Goal: Task Accomplishment & Management: Use online tool/utility

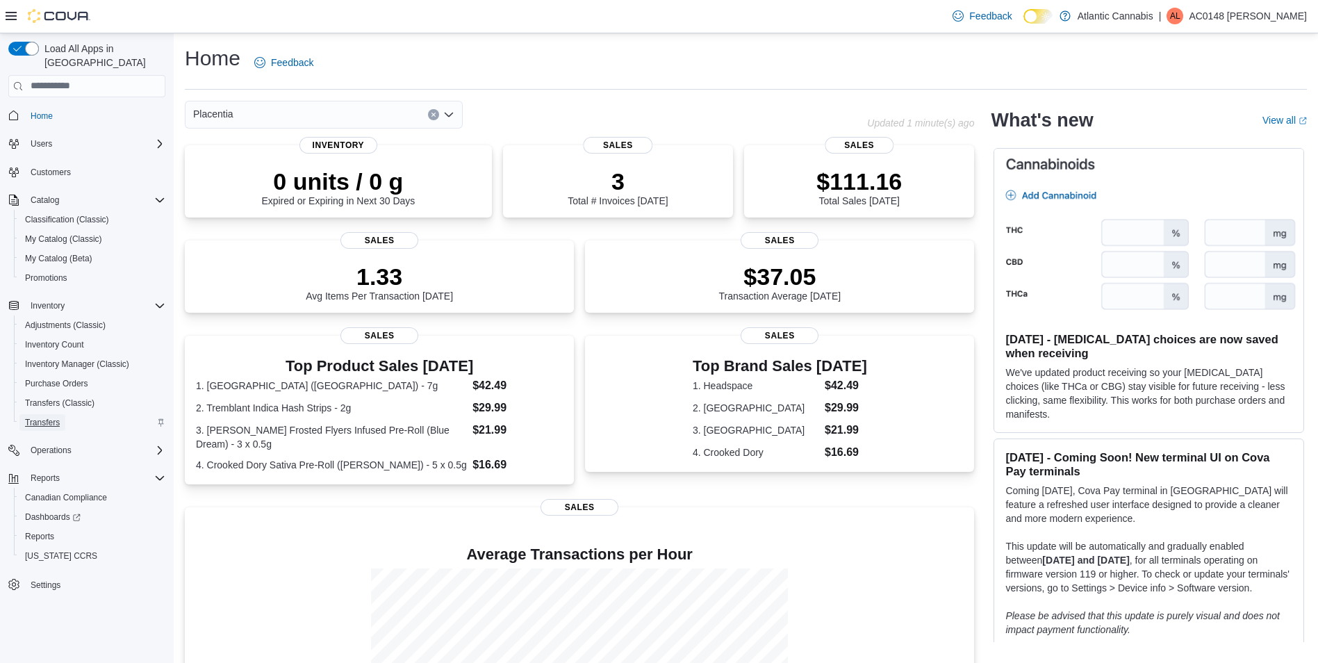
click at [54, 417] on span "Transfers" at bounding box center [42, 422] width 35 height 11
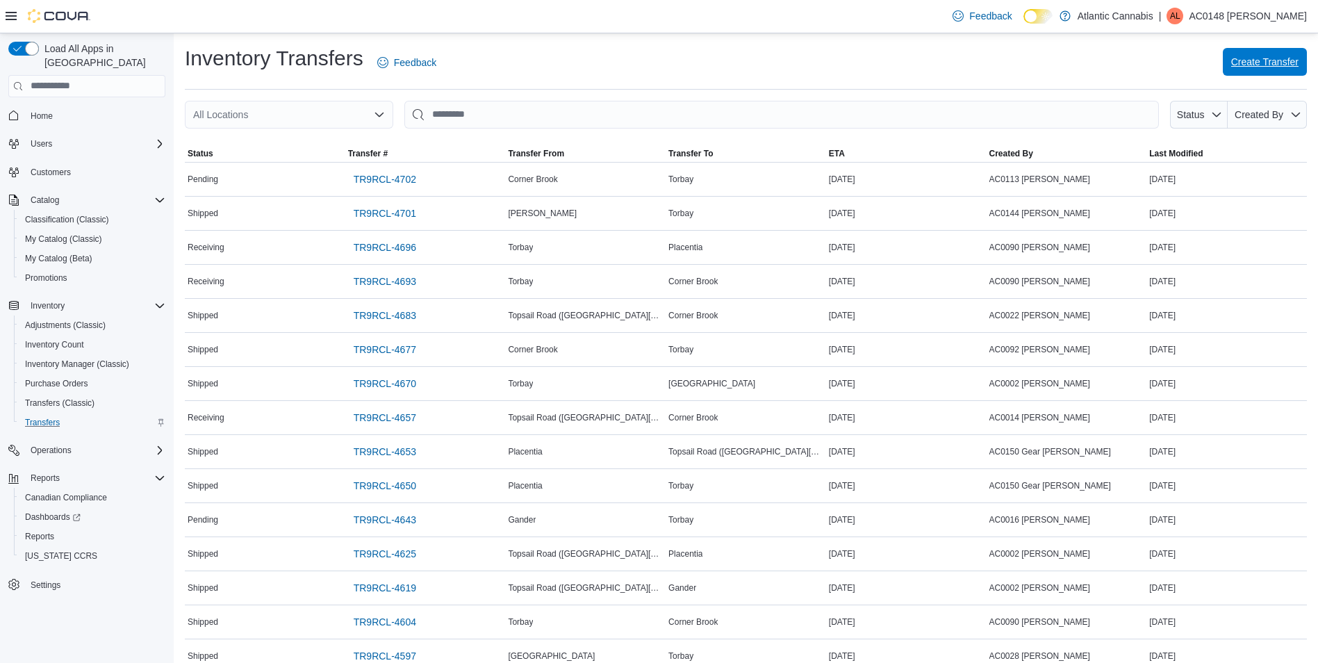
click at [1295, 63] on span "Create Transfer" at bounding box center [1265, 62] width 67 height 14
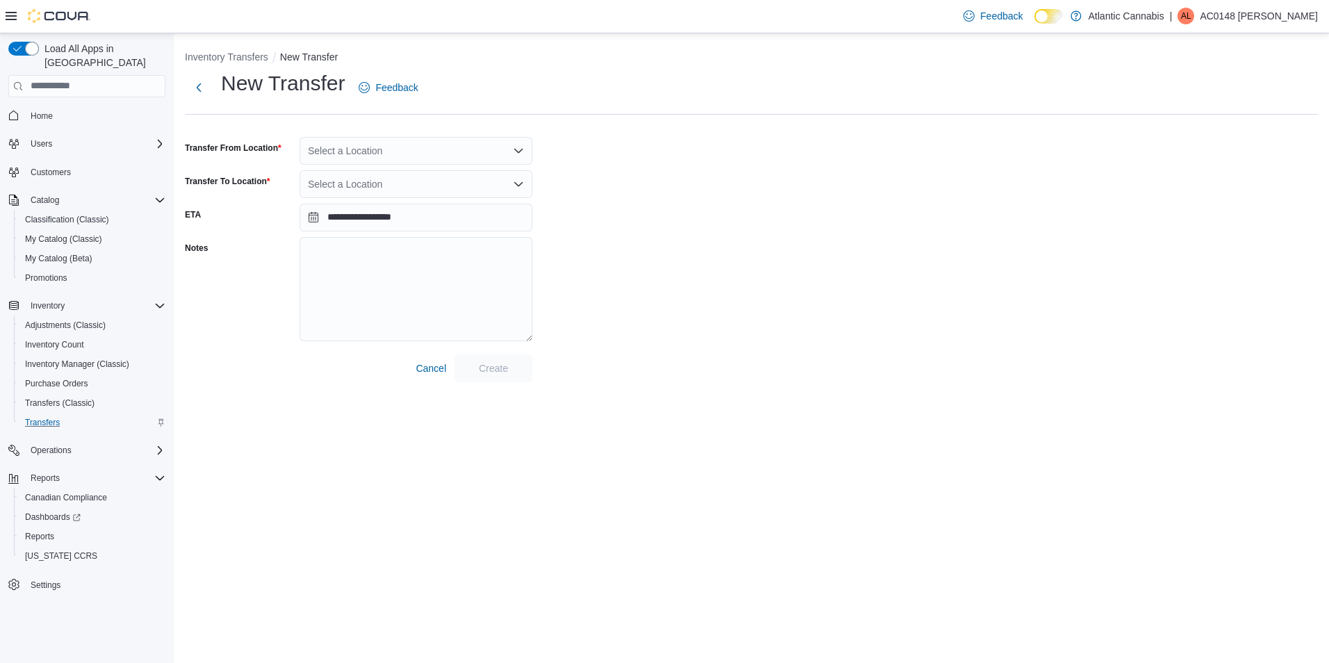
click at [409, 152] on div "Select a Location" at bounding box center [416, 151] width 233 height 28
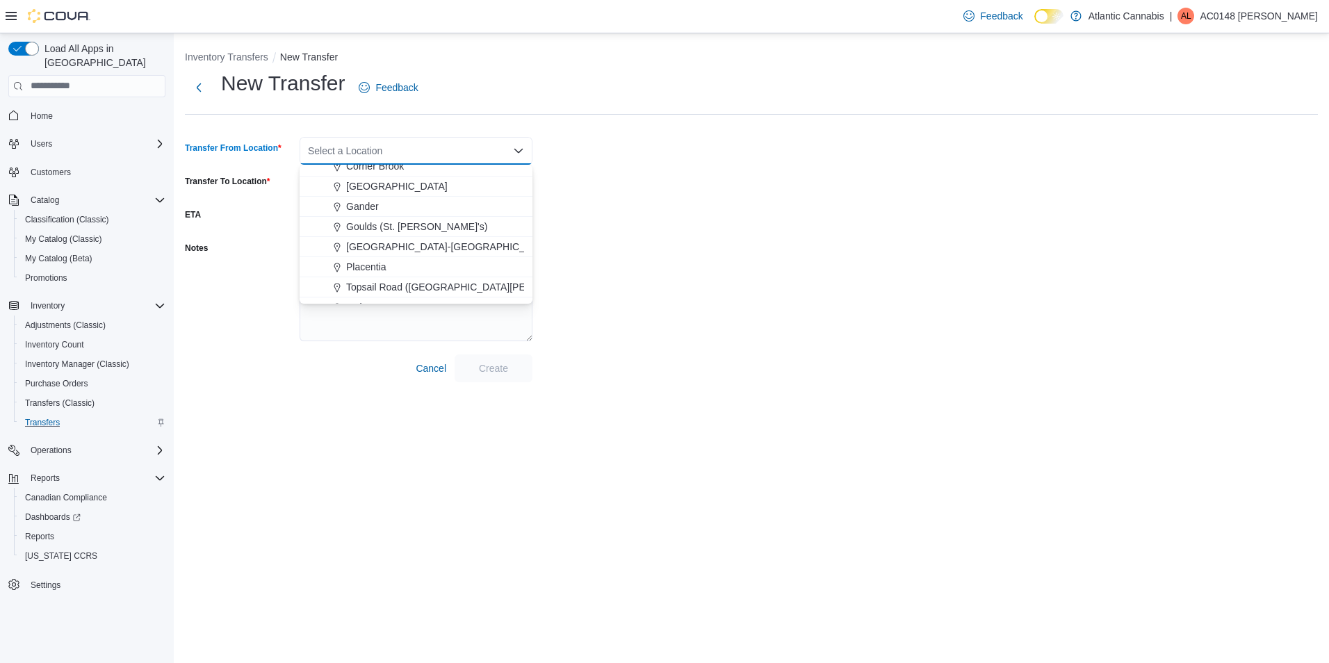
scroll to position [70, 0]
click at [384, 247] on span "Placentia" at bounding box center [366, 246] width 40 height 14
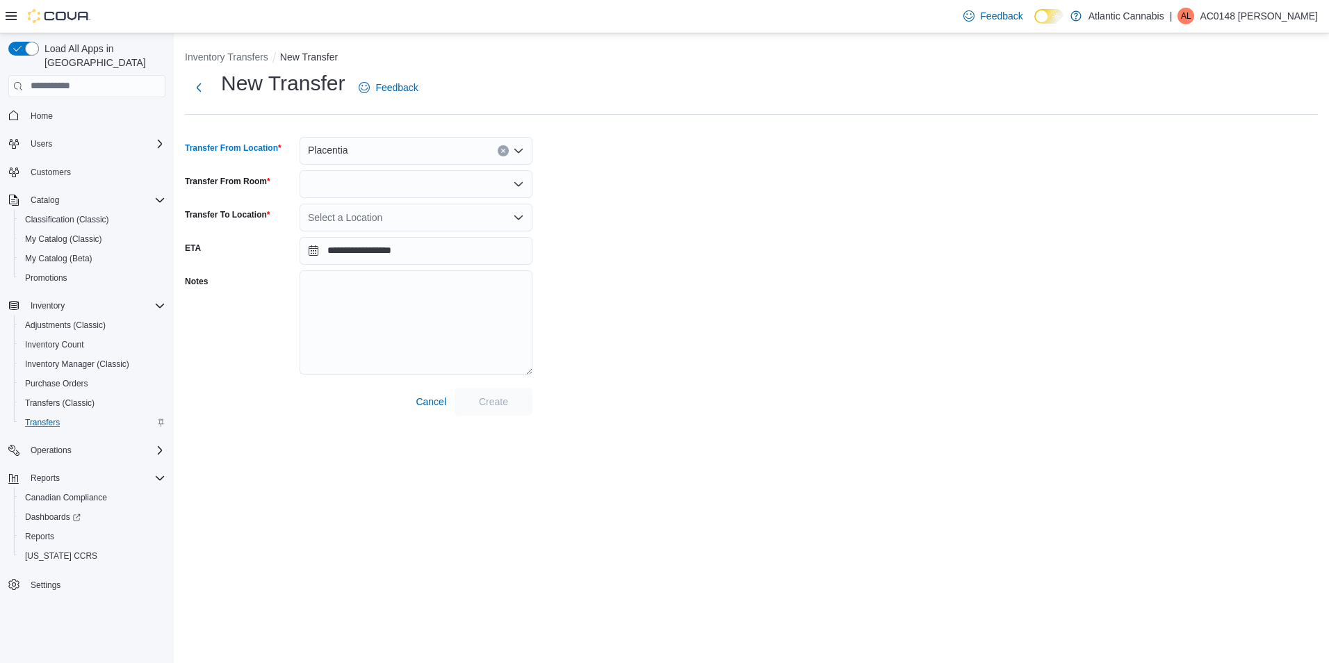
click at [514, 222] on icon "Open list of options" at bounding box center [518, 217] width 11 height 11
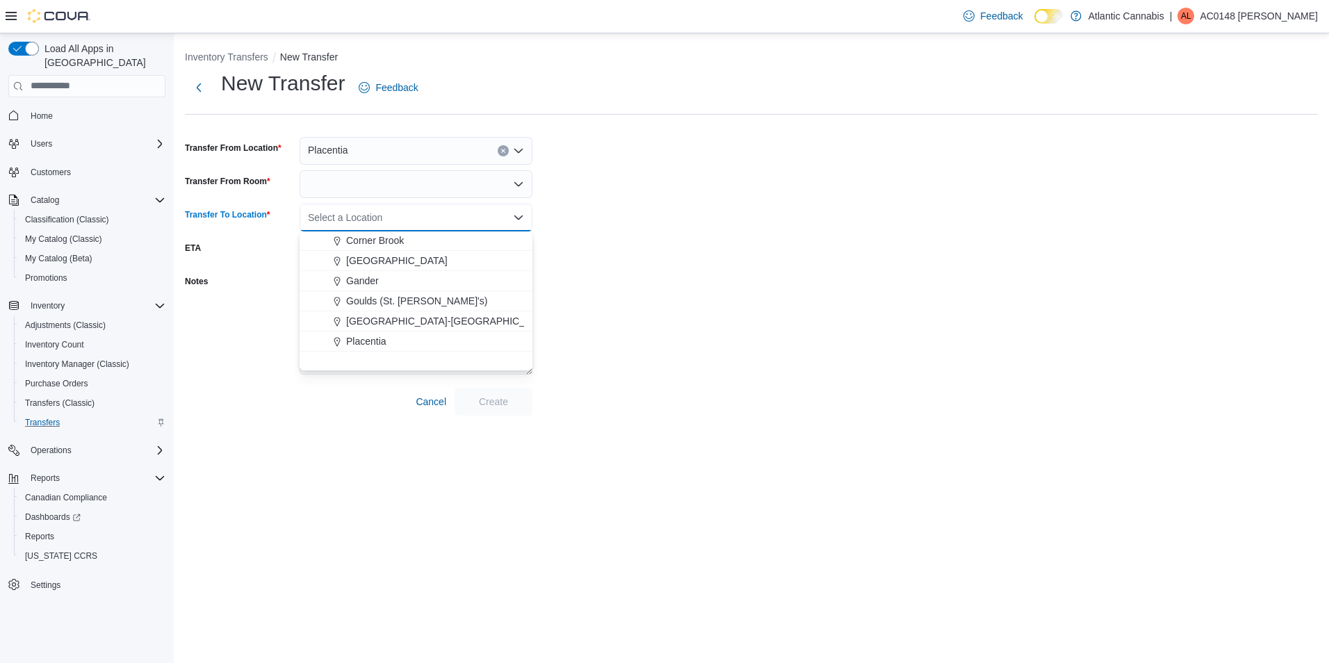
scroll to position [0, 0]
click at [418, 259] on div "[PERSON_NAME]" at bounding box center [424, 261] width 199 height 14
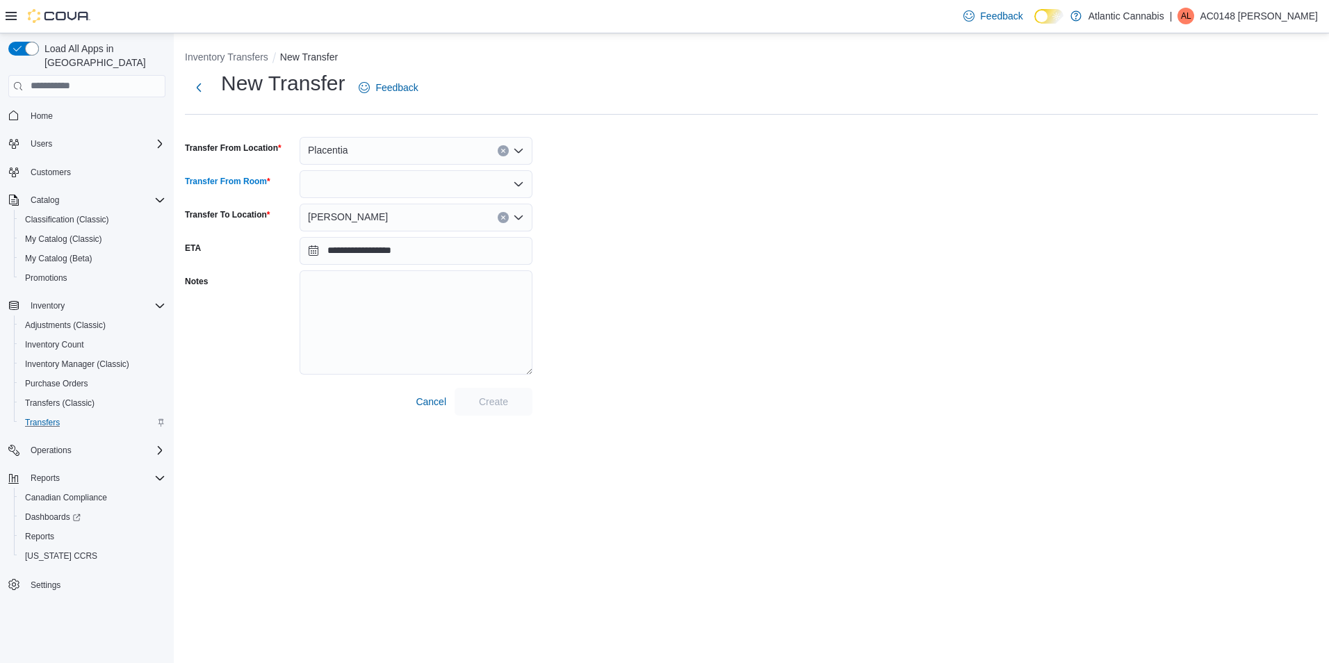
click at [519, 183] on icon "Open list of options" at bounding box center [518, 184] width 11 height 11
click at [382, 214] on span "Front Room" at bounding box center [424, 208] width 199 height 14
click at [206, 89] on button "Next" at bounding box center [199, 87] width 28 height 28
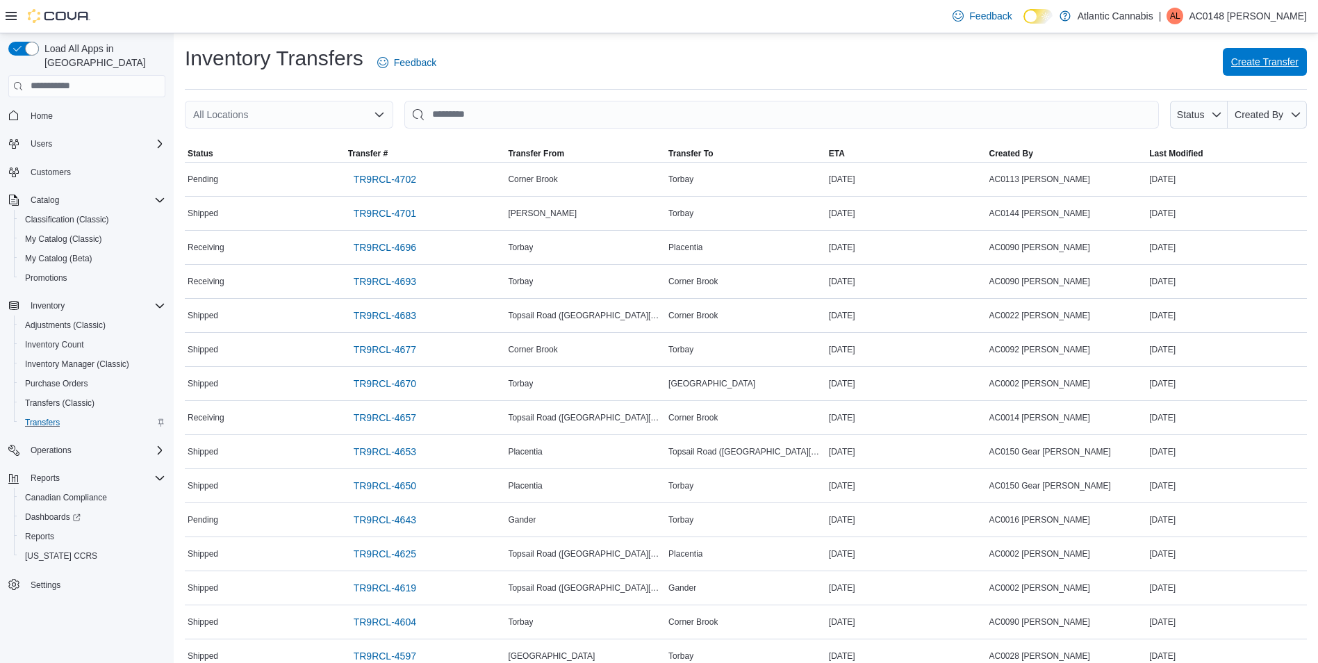
click at [1270, 58] on span "Create Transfer" at bounding box center [1265, 62] width 67 height 14
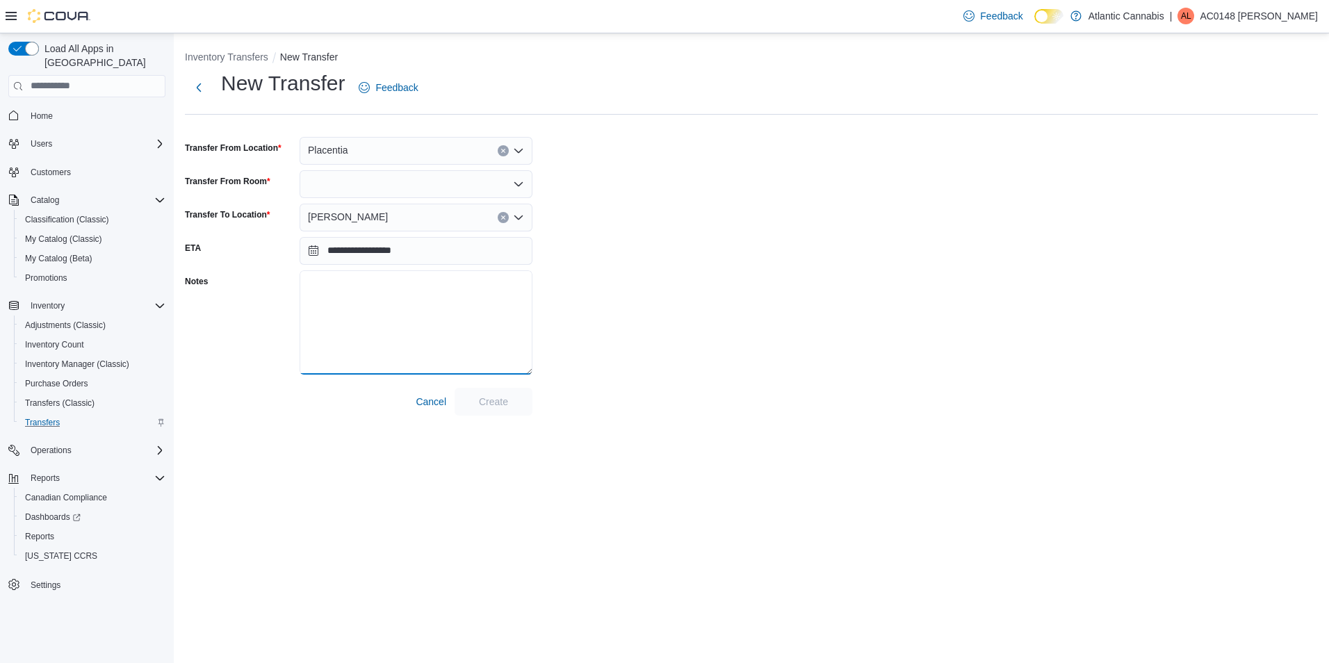
click at [377, 275] on textarea "Notes" at bounding box center [416, 322] width 233 height 104
click at [360, 180] on div at bounding box center [416, 184] width 233 height 28
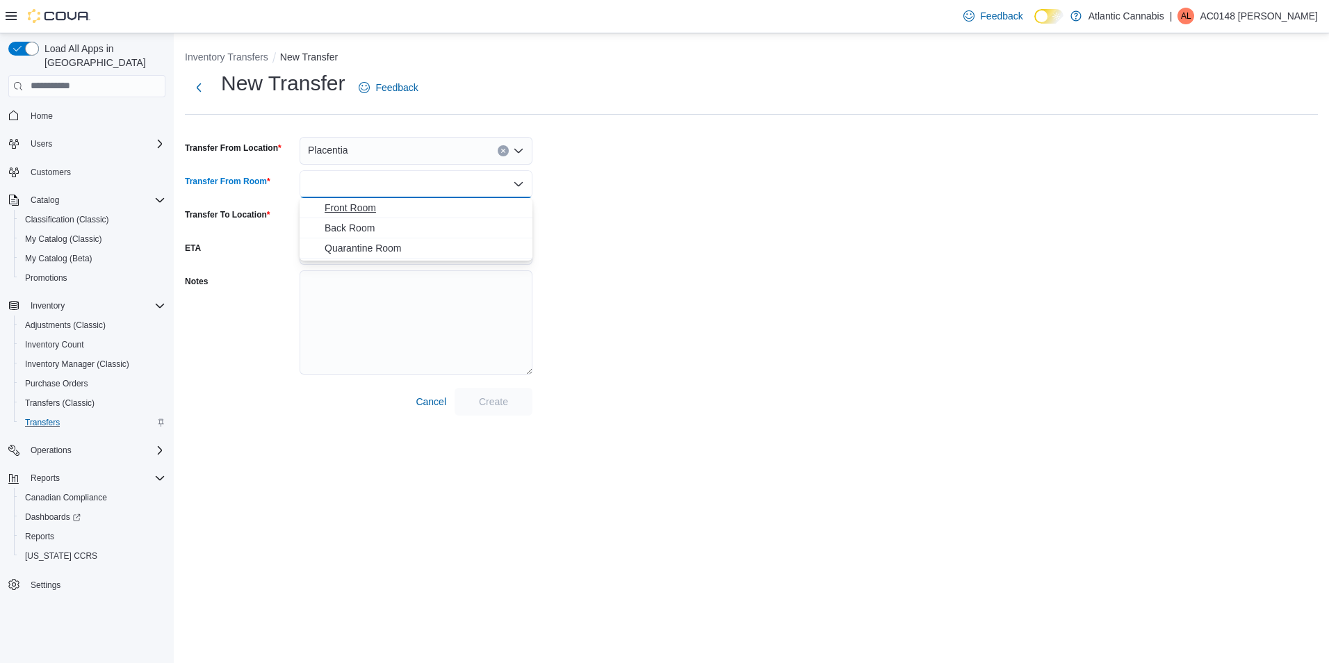
click at [373, 209] on span "Front Room" at bounding box center [424, 208] width 199 height 14
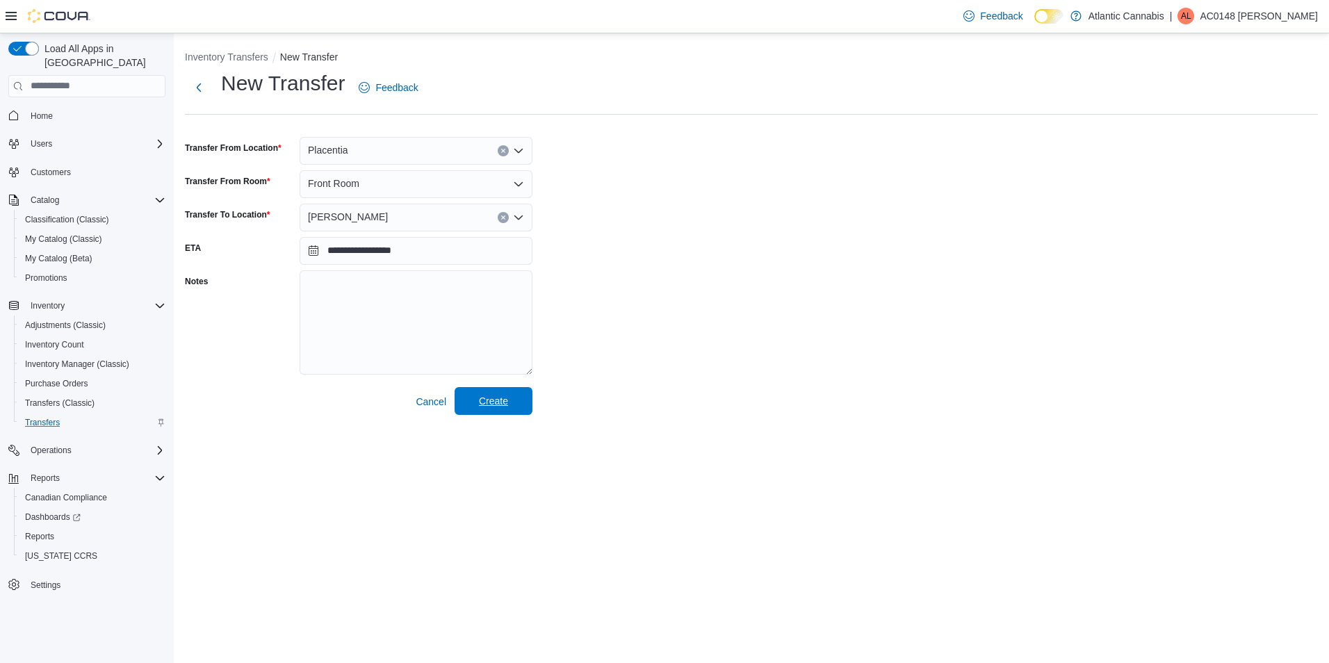
click at [516, 395] on span "Create" at bounding box center [493, 401] width 61 height 28
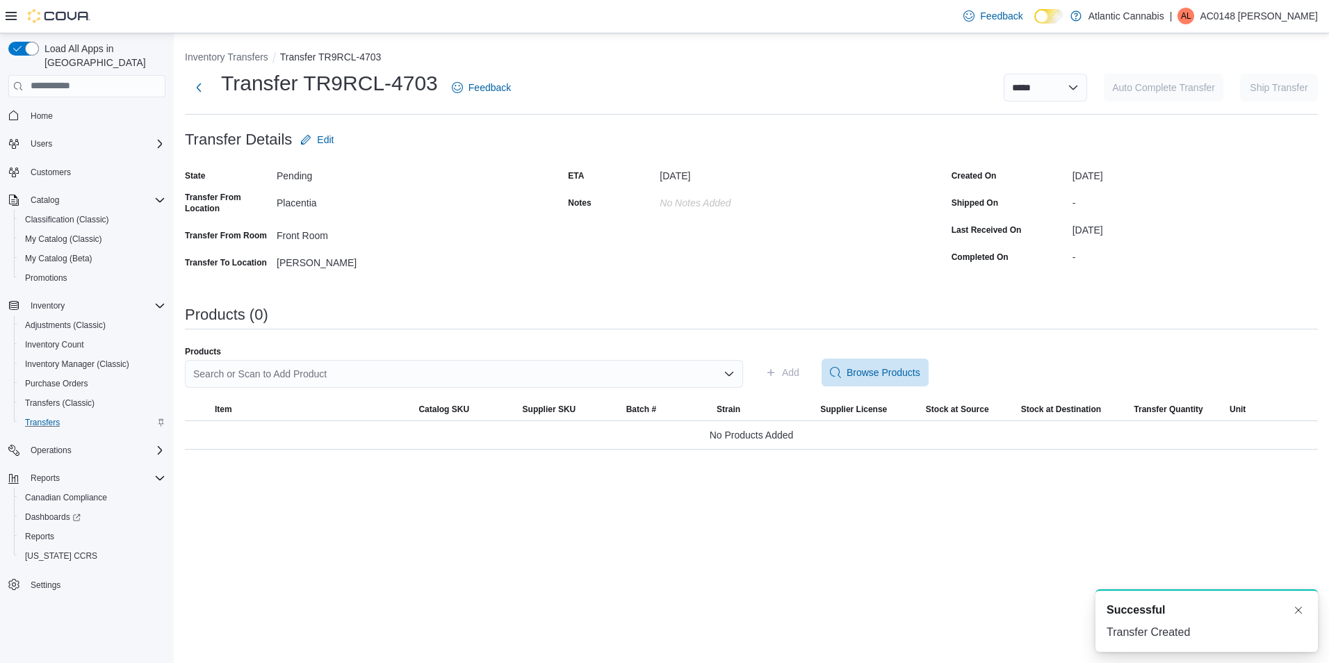
click at [457, 367] on div "Search or Scan to Add Product" at bounding box center [464, 374] width 558 height 28
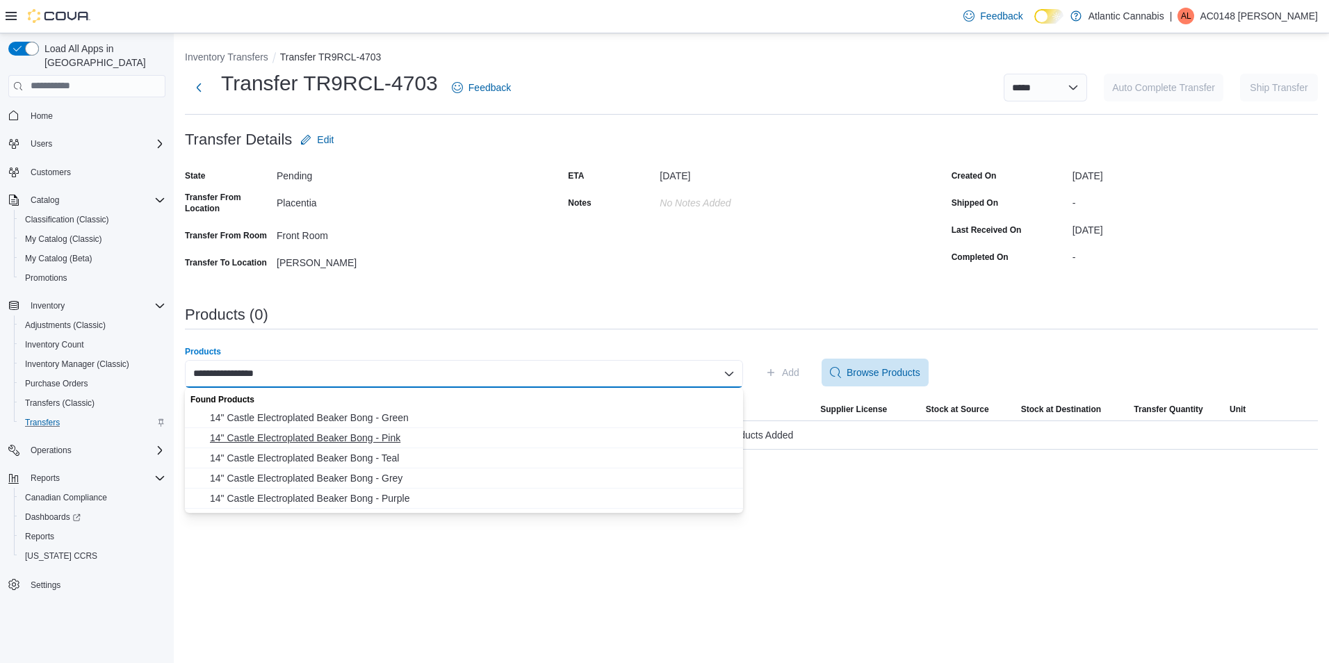
type input "**********"
click at [387, 437] on span "14" Castle Electroplated Beaker Bong - Pink" at bounding box center [472, 438] width 525 height 14
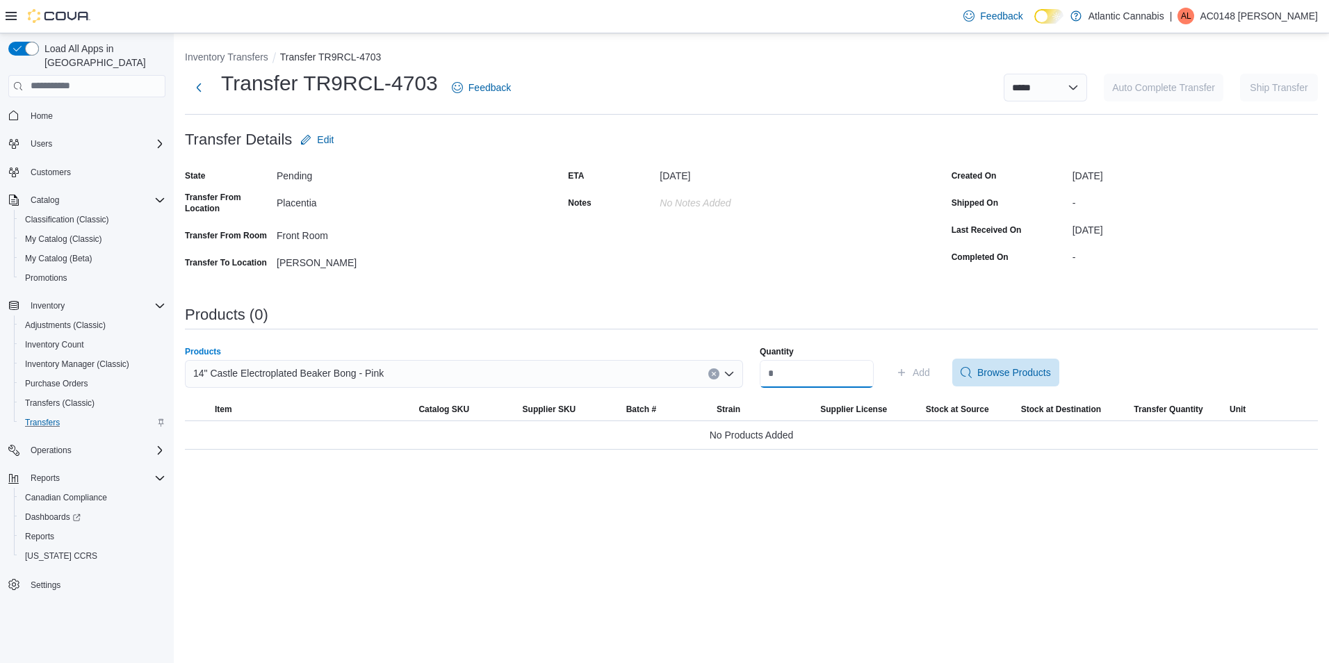
click at [840, 368] on input "Quantity" at bounding box center [817, 374] width 114 height 28
type input "*"
click at [1082, 318] on div "Products (0)" at bounding box center [751, 315] width 1133 height 17
click at [930, 373] on span "Add" at bounding box center [921, 373] width 17 height 14
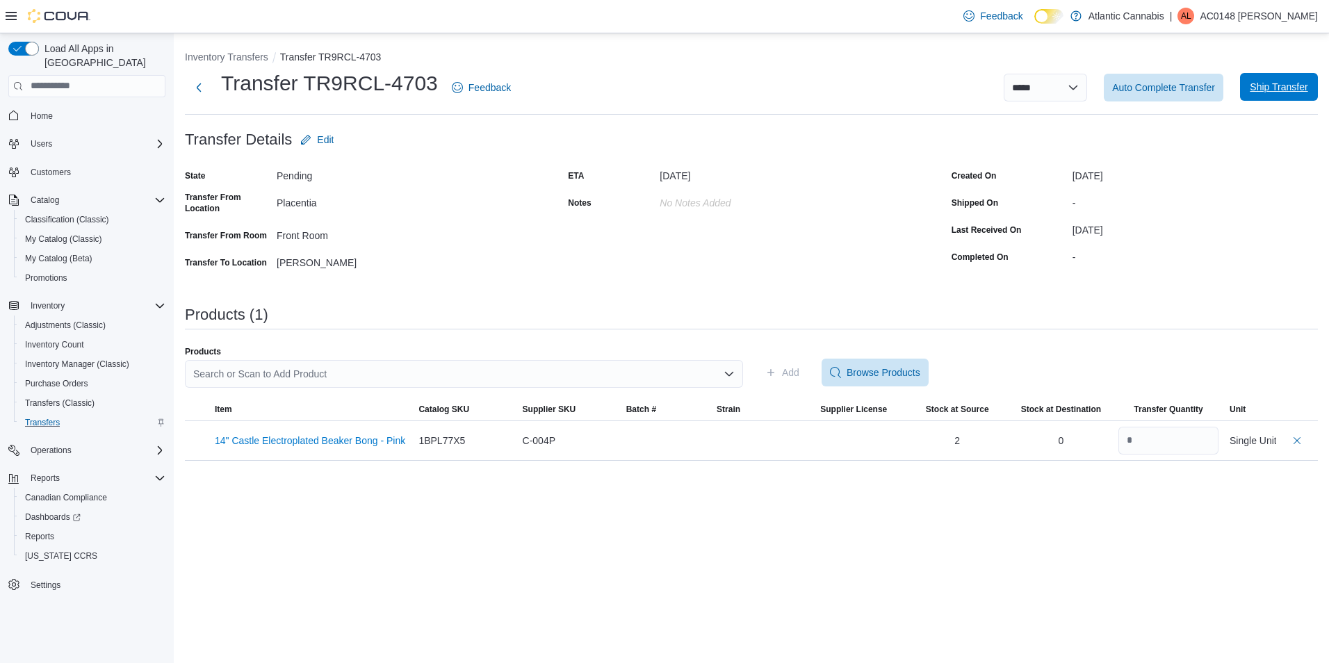
click at [1286, 92] on span "Ship Transfer" at bounding box center [1279, 87] width 58 height 14
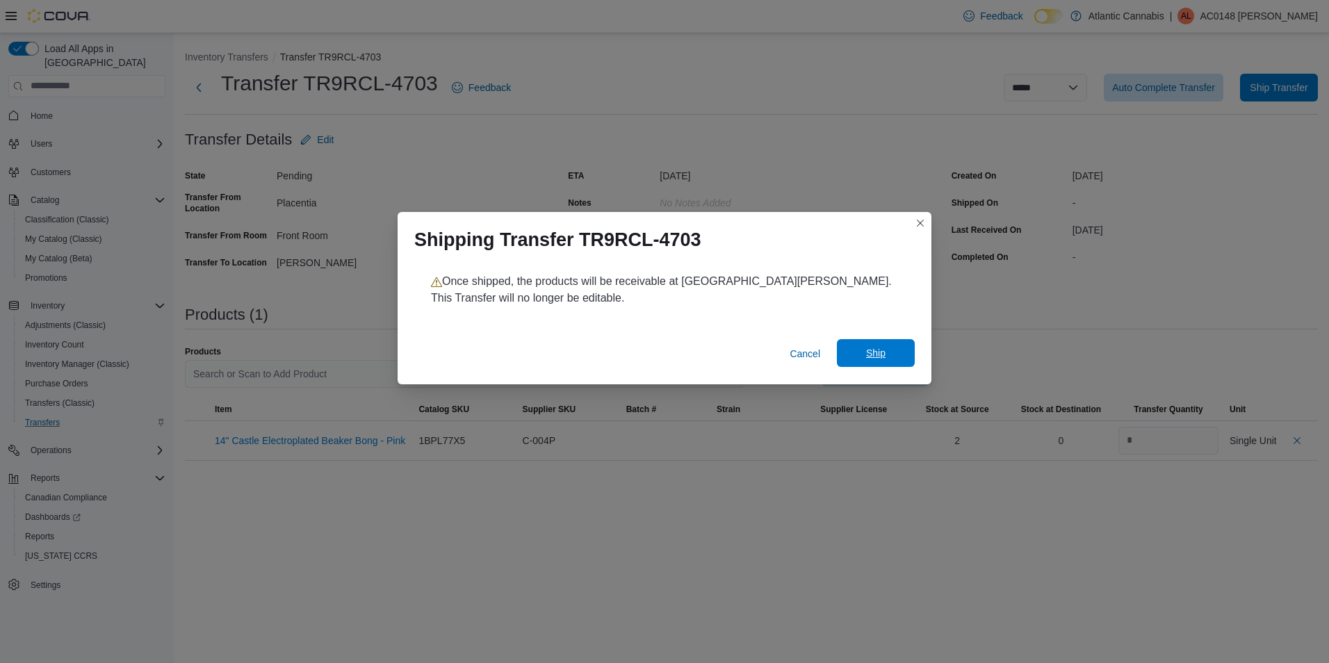
click at [894, 355] on span "Ship" at bounding box center [875, 353] width 61 height 28
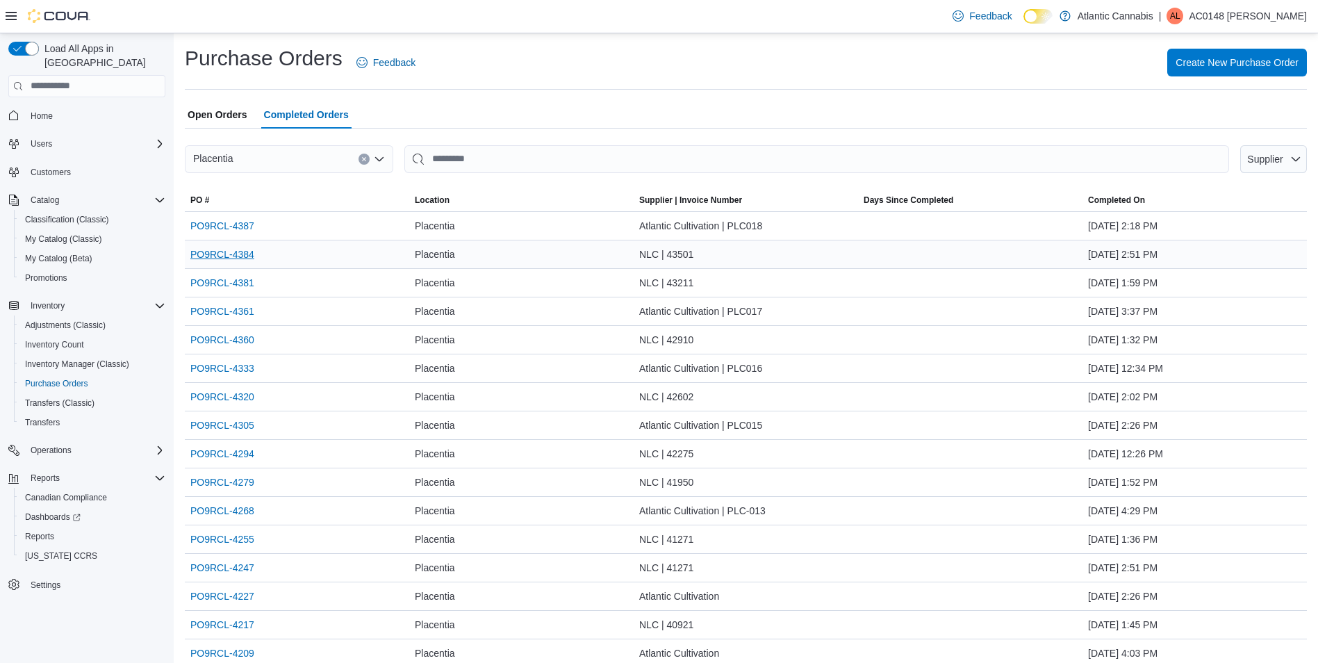
click at [240, 254] on link "PO9RCL-4384" at bounding box center [222, 254] width 64 height 17
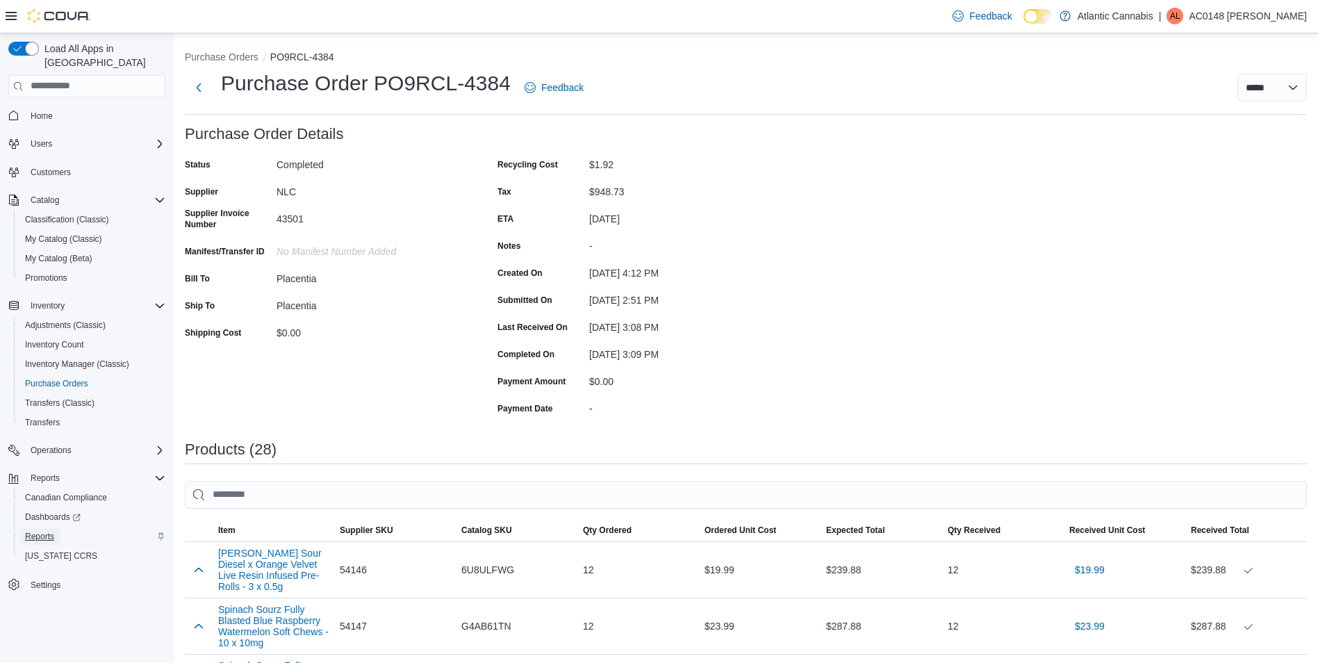
click at [44, 528] on span "Reports" at bounding box center [39, 536] width 29 height 17
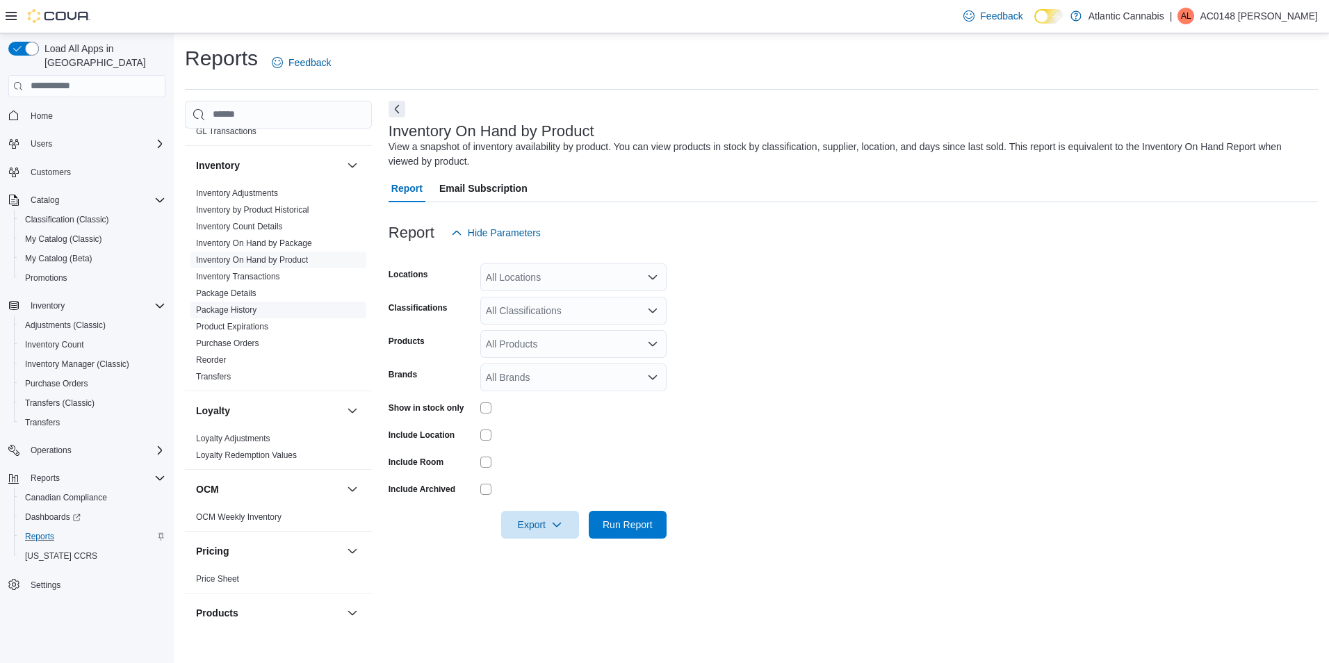
scroll to position [356, 0]
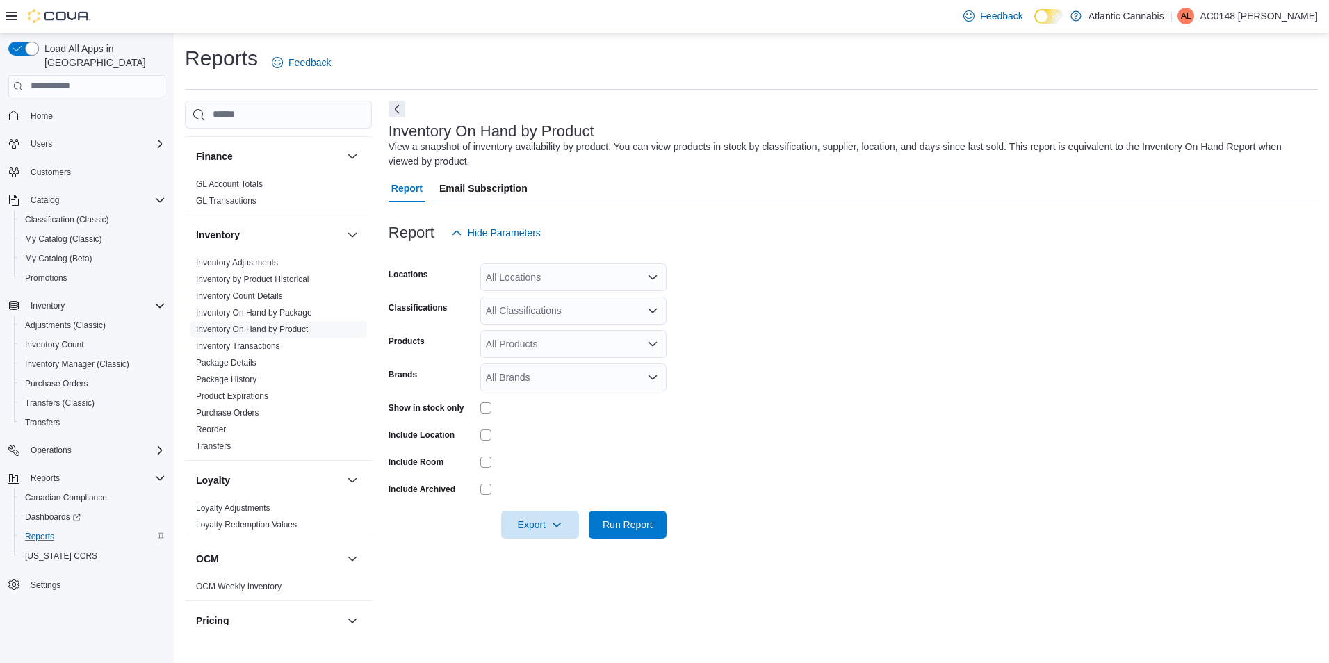
click at [598, 278] on div "All Locations" at bounding box center [573, 277] width 186 height 28
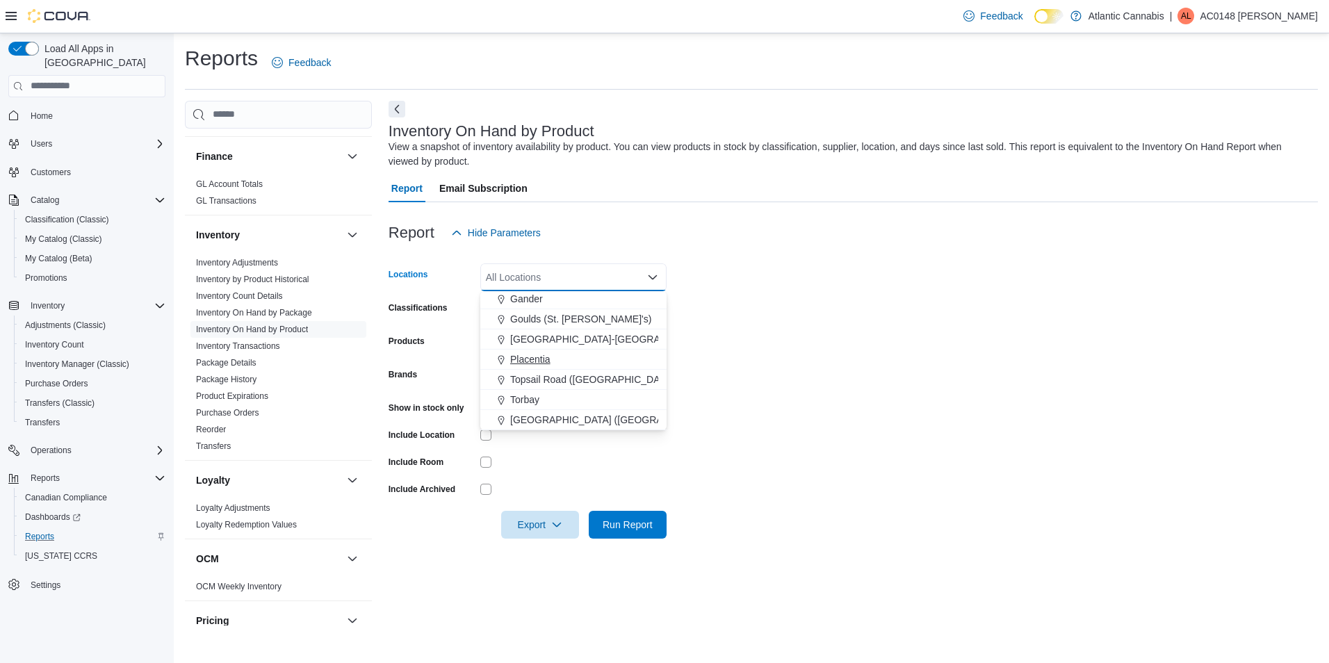
click at [557, 359] on div "Placentia" at bounding box center [574, 359] width 170 height 14
click at [749, 350] on form "Locations Placentia Combo box. Selected. Placentia. Press Backspace to delete P…" at bounding box center [853, 393] width 929 height 292
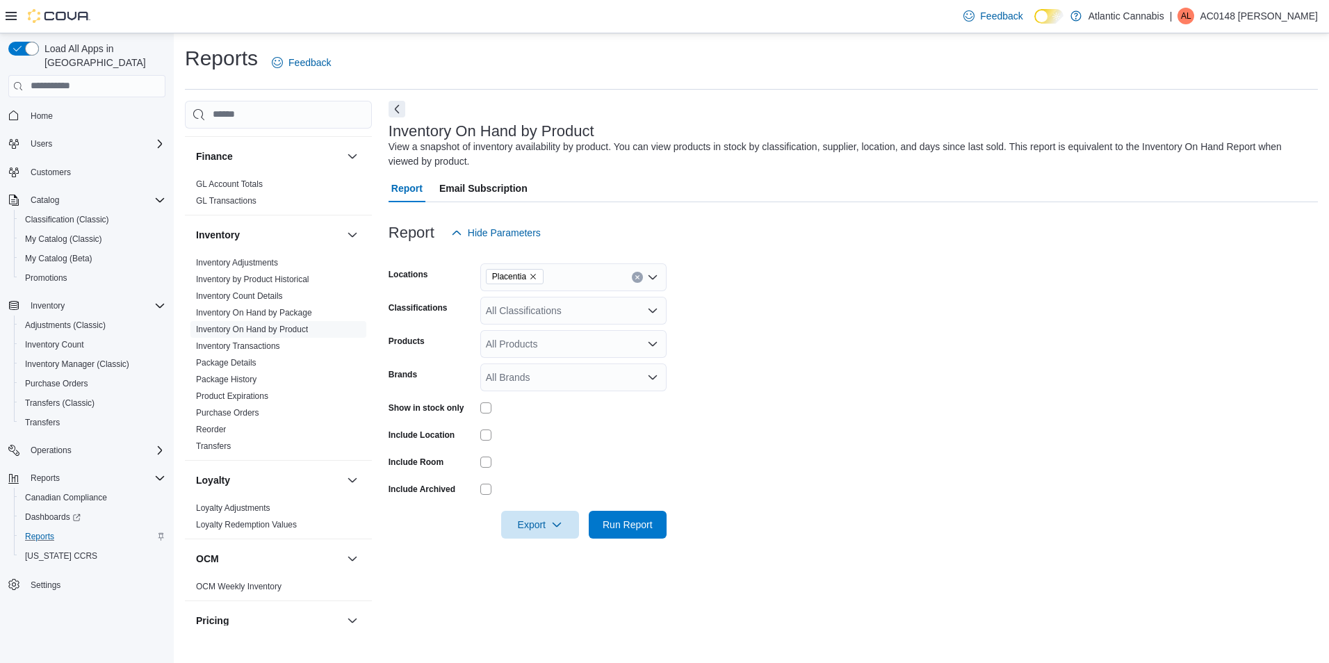
click at [657, 312] on icon "Open list of options" at bounding box center [652, 310] width 11 height 11
click at [559, 372] on span "Dried Flower" at bounding box center [544, 375] width 55 height 14
click at [719, 357] on form "Locations Placentia Classifications Dried Flower Products All Products Brands A…" at bounding box center [853, 393] width 929 height 292
click at [650, 526] on span "Run Report" at bounding box center [628, 524] width 50 height 14
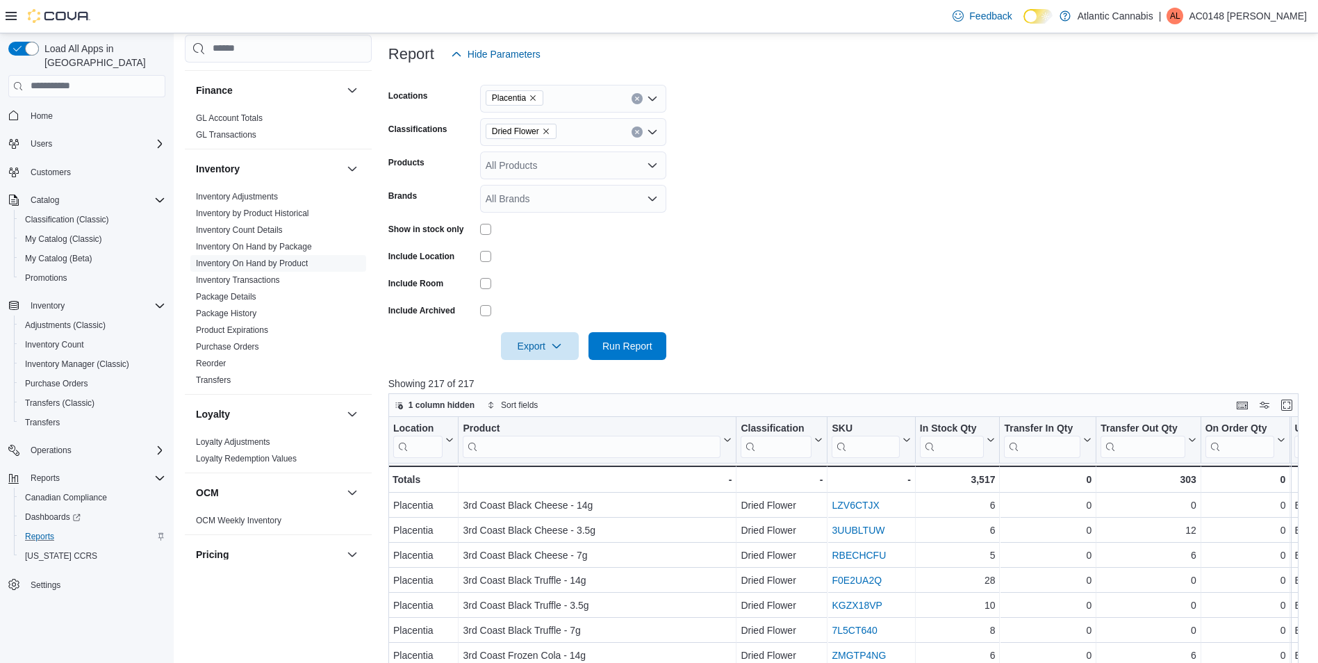
scroll to position [348, 0]
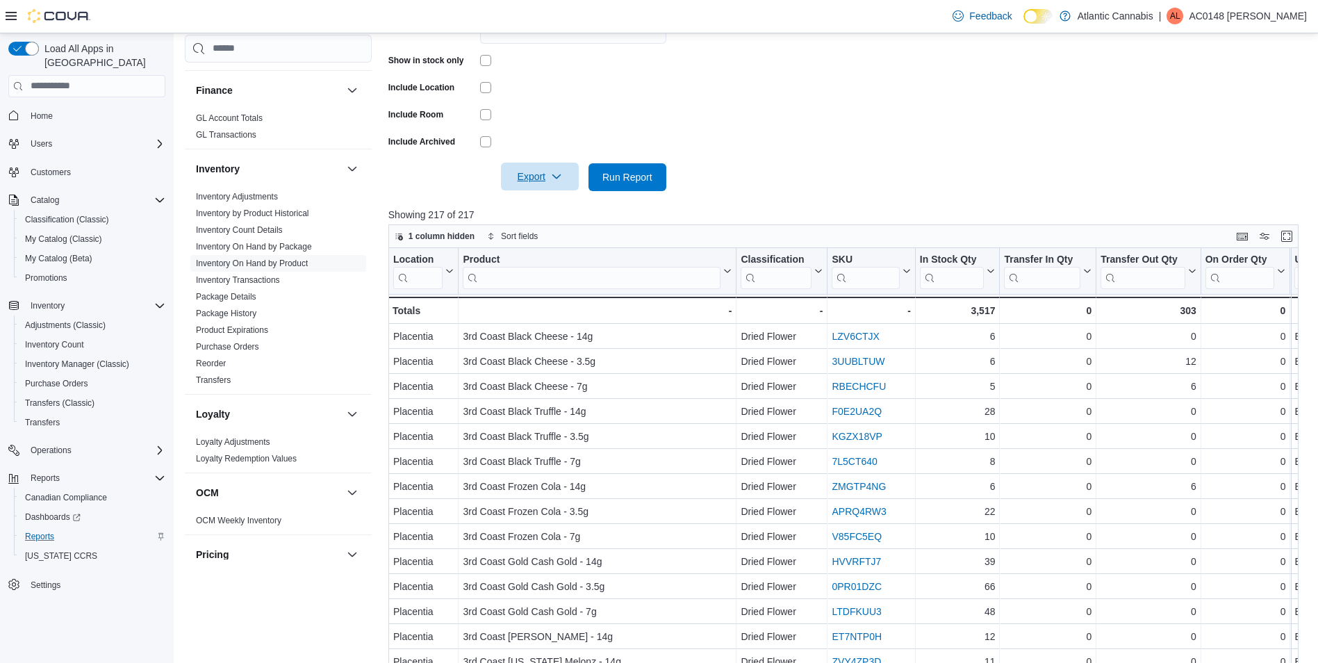
click at [555, 179] on icon "button" at bounding box center [556, 176] width 11 height 11
click at [553, 206] on span "Export to Excel" at bounding box center [542, 204] width 63 height 11
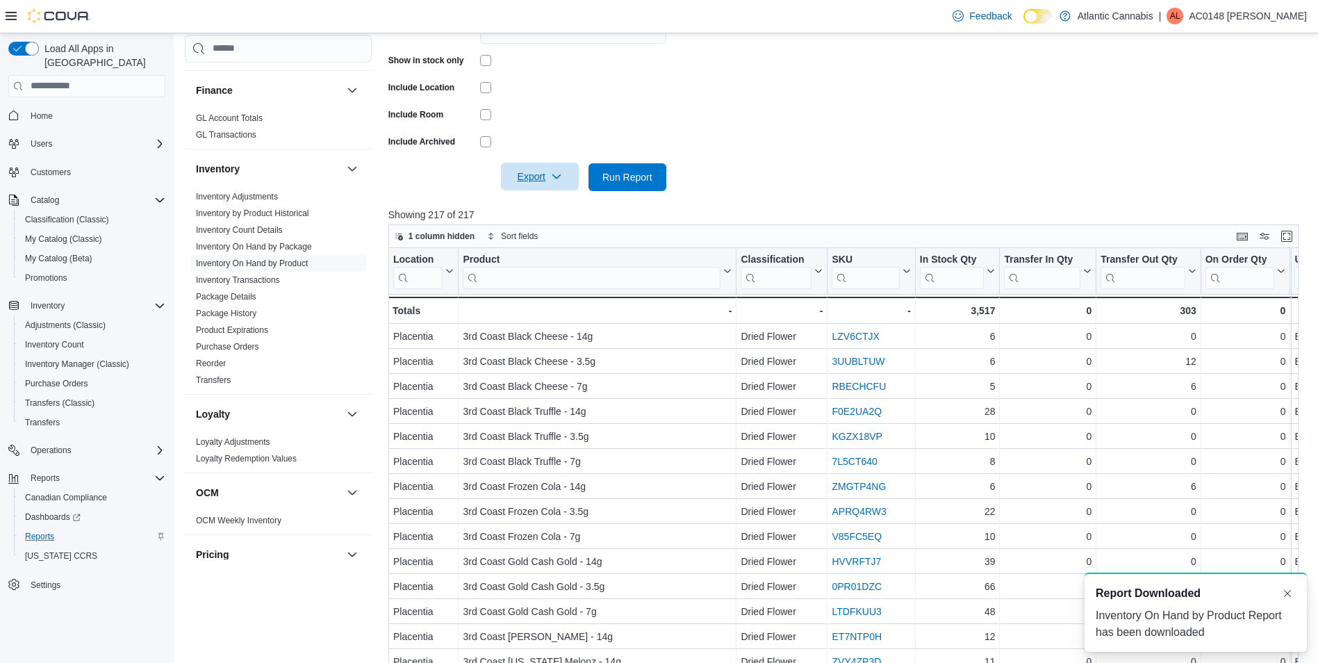
scroll to position [0, 0]
